Goal: Check status: Check status

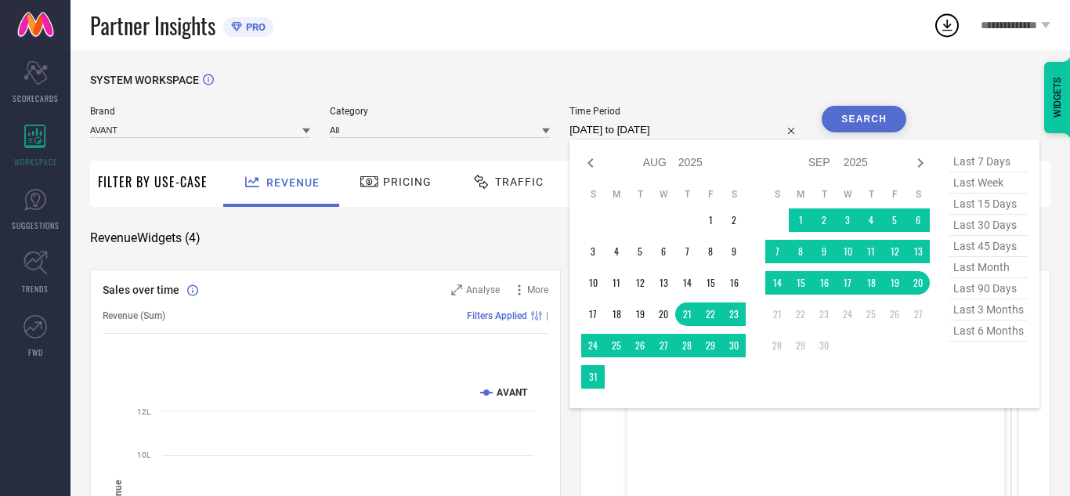
select select "7"
select select "2025"
select select "8"
select select "2025"
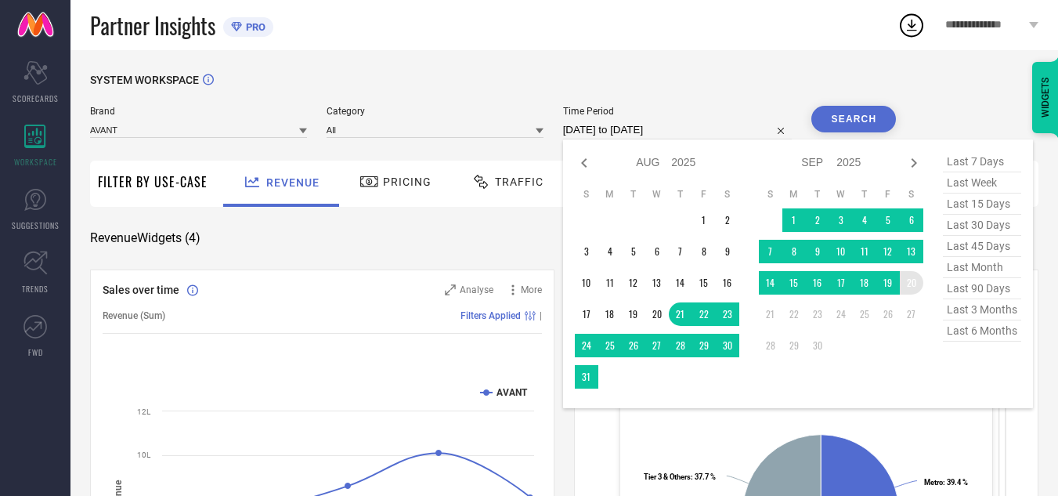
type input "After [DATE]"
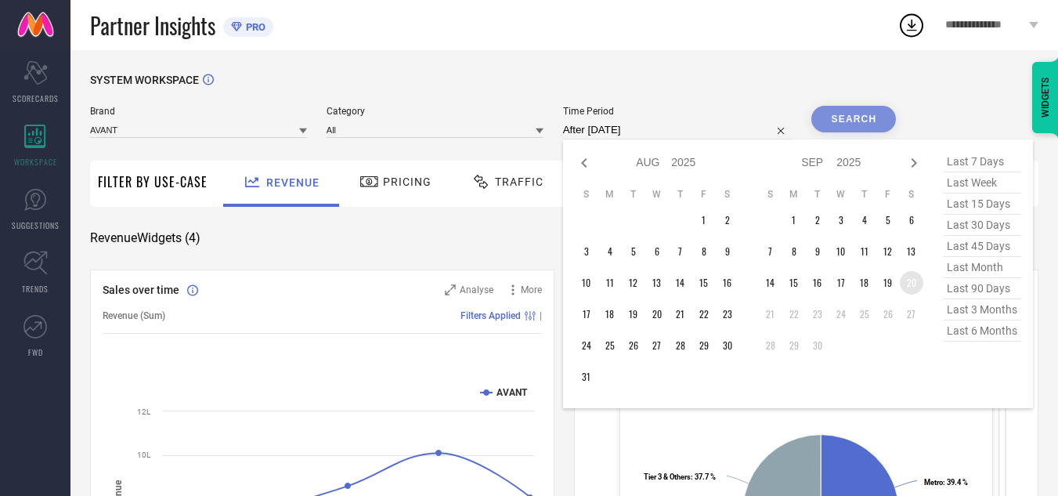
click at [912, 287] on td "20" at bounding box center [911, 282] width 23 height 23
